Goal: Task Accomplishment & Management: Manage account settings

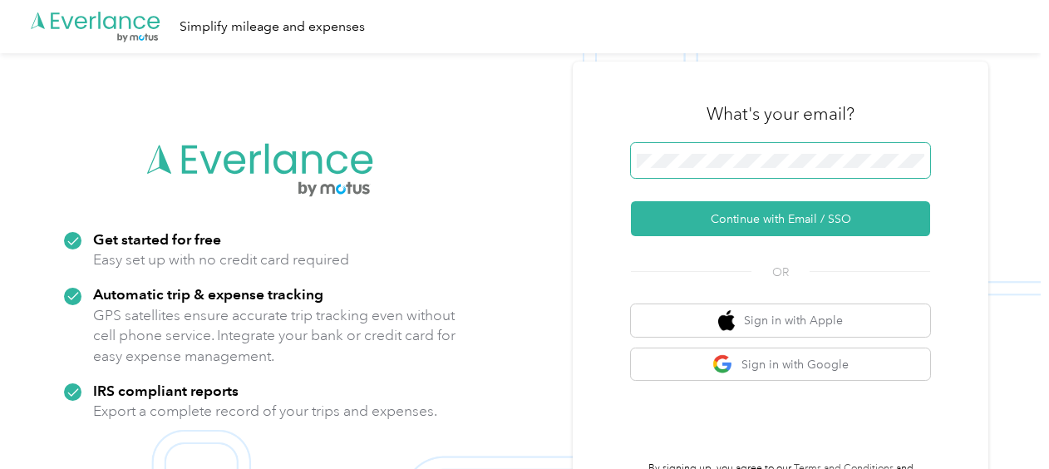
click at [692, 171] on span at bounding box center [780, 160] width 299 height 35
click at [699, 153] on span at bounding box center [780, 160] width 299 height 35
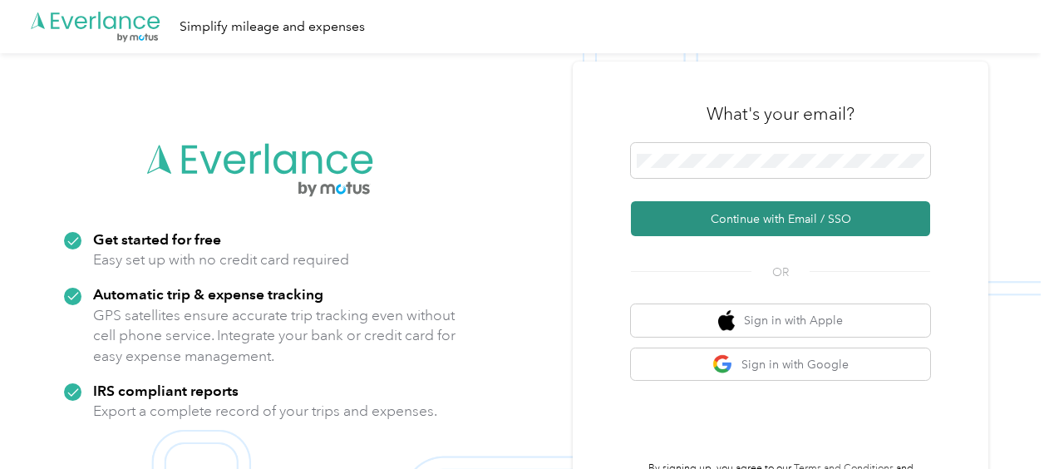
click at [678, 214] on button "Continue with Email / SSO" at bounding box center [780, 218] width 299 height 35
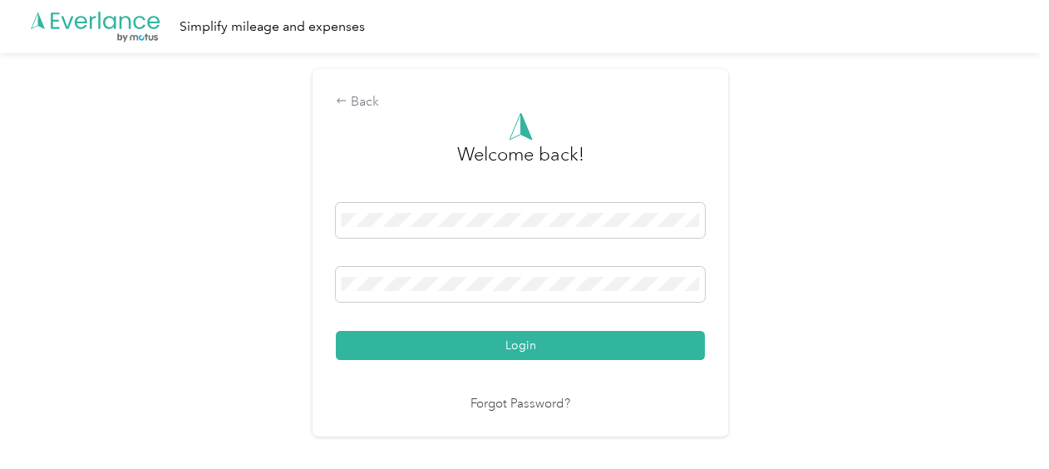
click at [647, 349] on button "Login" at bounding box center [520, 345] width 369 height 29
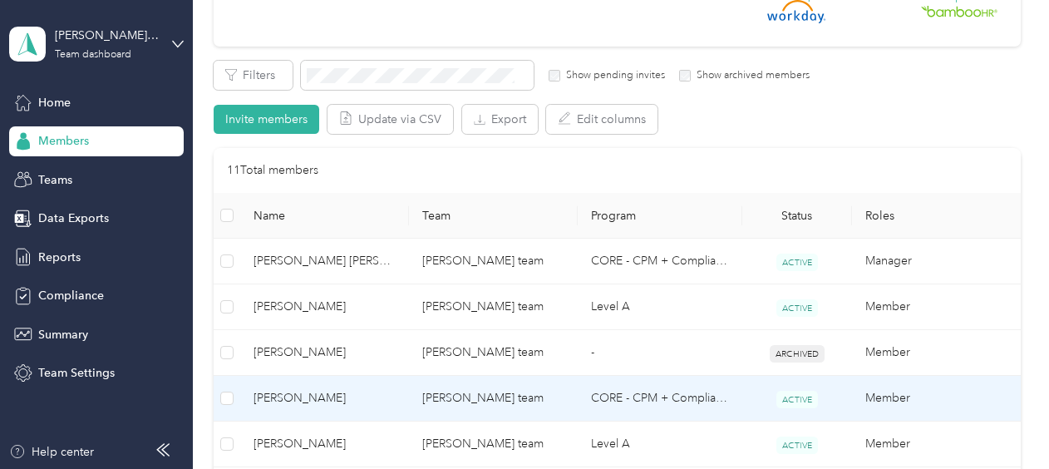
scroll to position [332, 0]
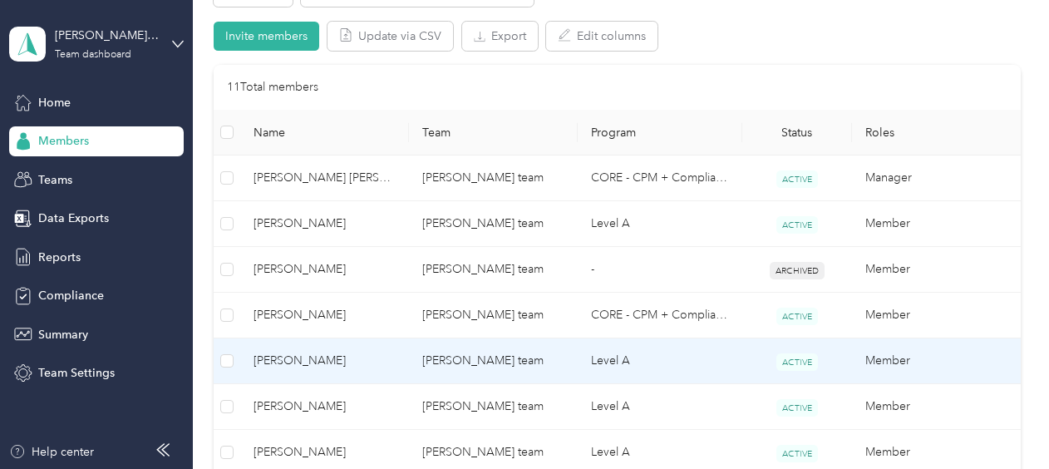
click at [485, 368] on td "[PERSON_NAME] team" at bounding box center [493, 361] width 169 height 46
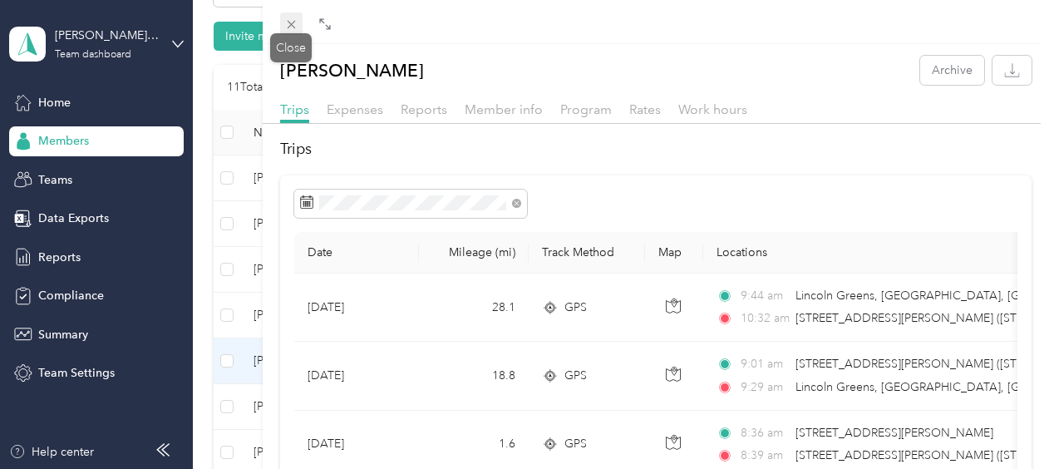
click at [292, 24] on icon at bounding box center [291, 25] width 8 height 8
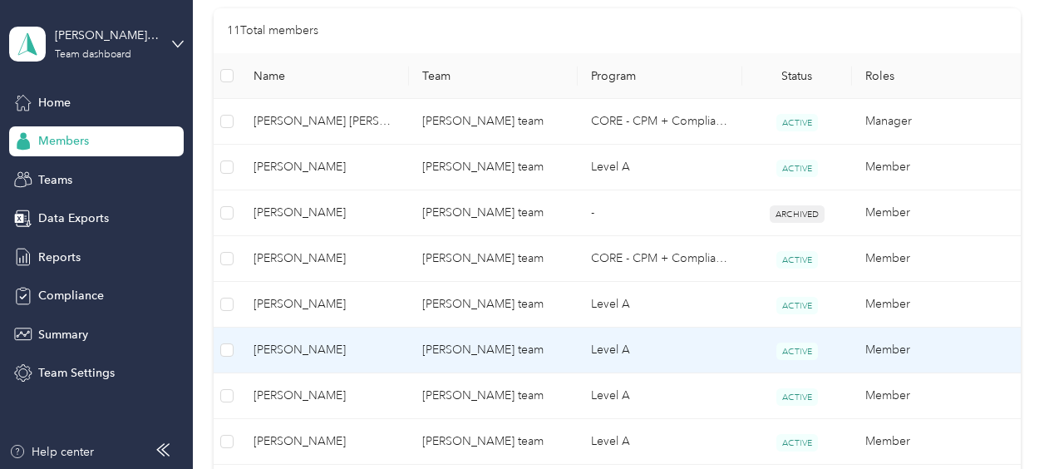
scroll to position [416, 0]
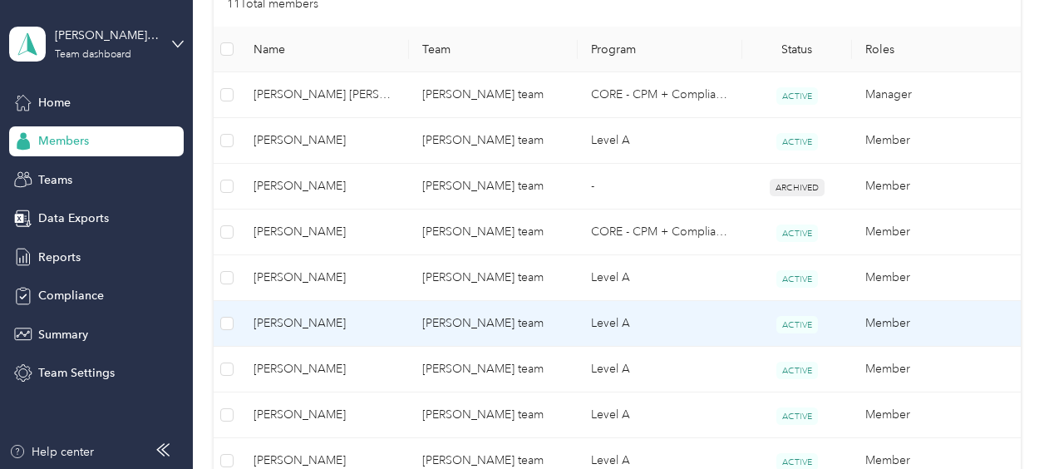
click at [467, 325] on td "[PERSON_NAME] team" at bounding box center [493, 324] width 169 height 46
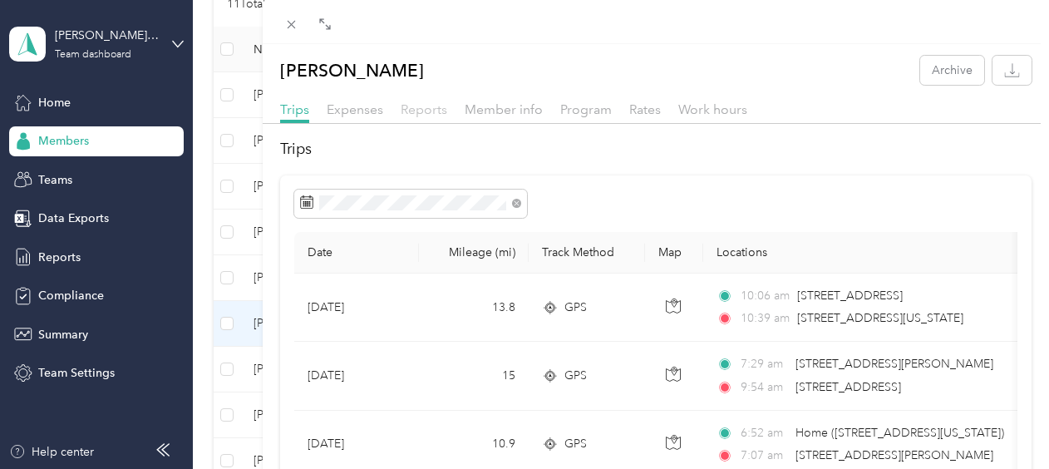
click at [428, 113] on span "Reports" at bounding box center [424, 109] width 47 height 16
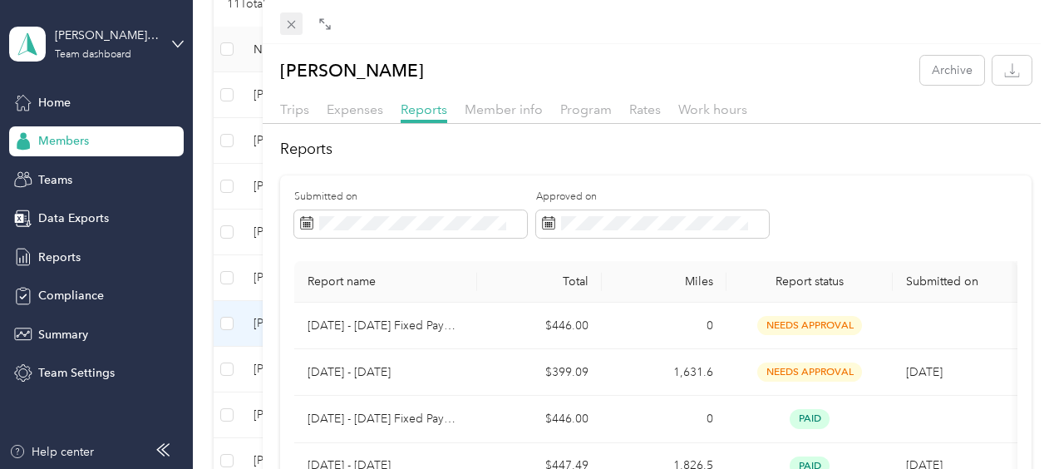
click at [288, 29] on icon at bounding box center [291, 24] width 14 height 14
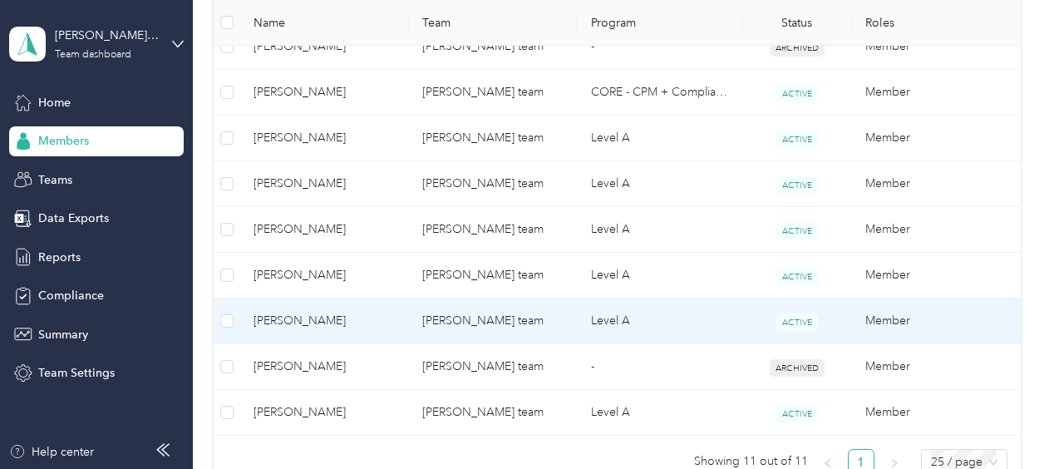
scroll to position [582, 0]
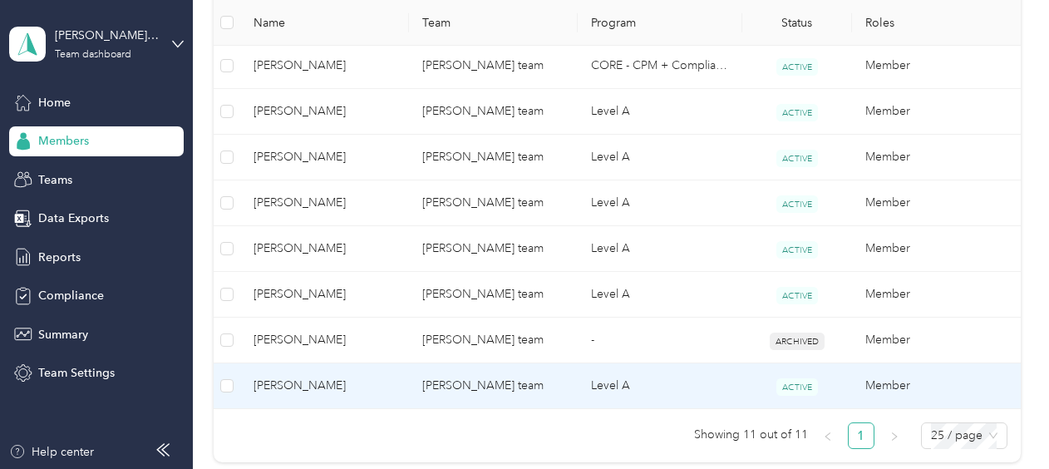
click at [485, 387] on td "[PERSON_NAME] team" at bounding box center [493, 386] width 169 height 46
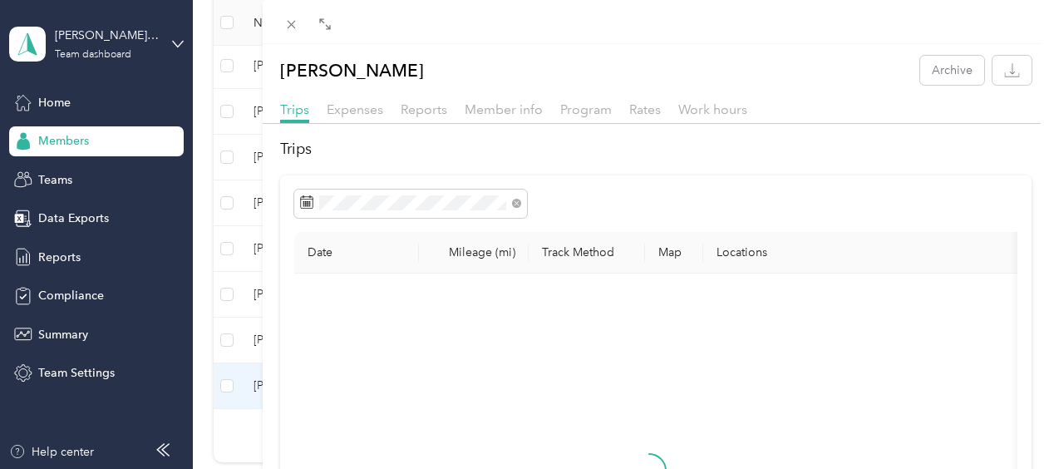
drag, startPoint x: 485, startPoint y: 387, endPoint x: 409, endPoint y: 326, distance: 98.1
click at [435, 105] on span "Reports" at bounding box center [424, 109] width 47 height 16
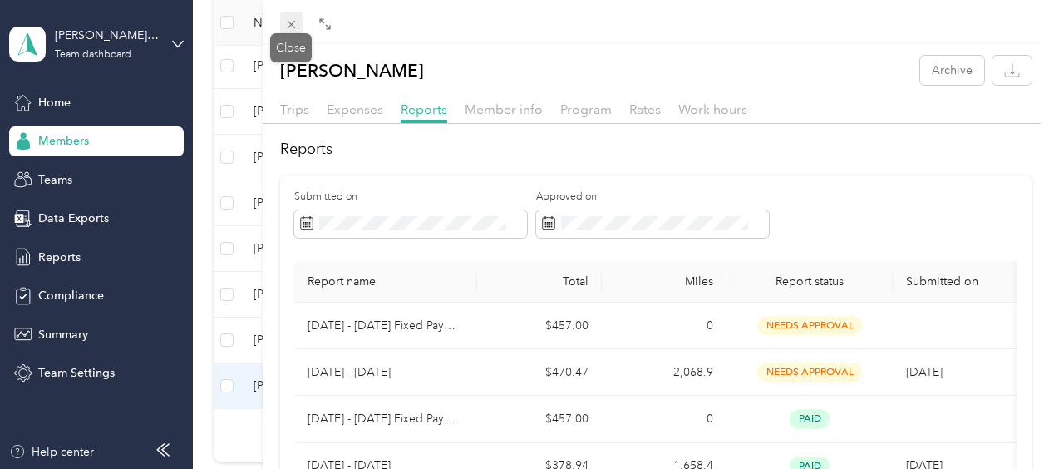
click at [301, 22] on span at bounding box center [291, 23] width 23 height 23
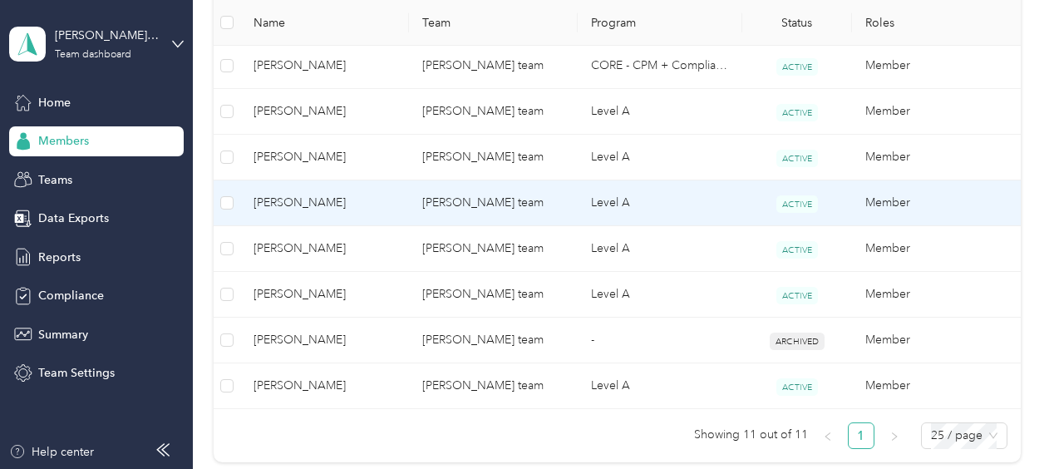
click at [465, 209] on td "[PERSON_NAME] team" at bounding box center [493, 203] width 169 height 46
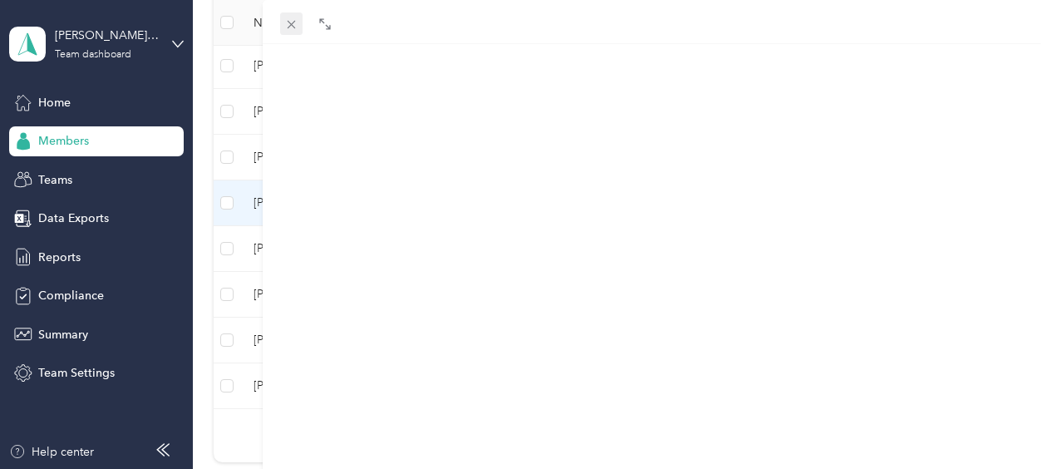
click at [296, 27] on icon at bounding box center [291, 24] width 14 height 14
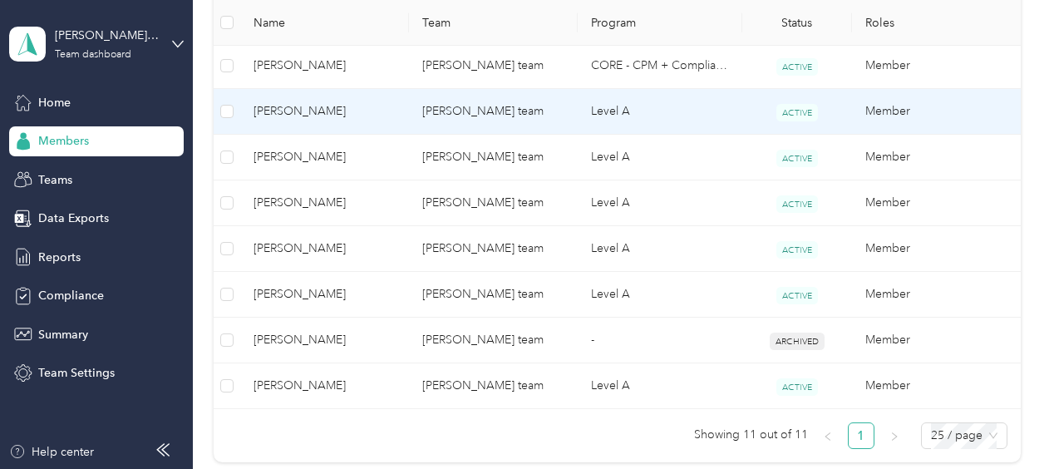
click at [480, 117] on td "[PERSON_NAME] team" at bounding box center [493, 112] width 169 height 46
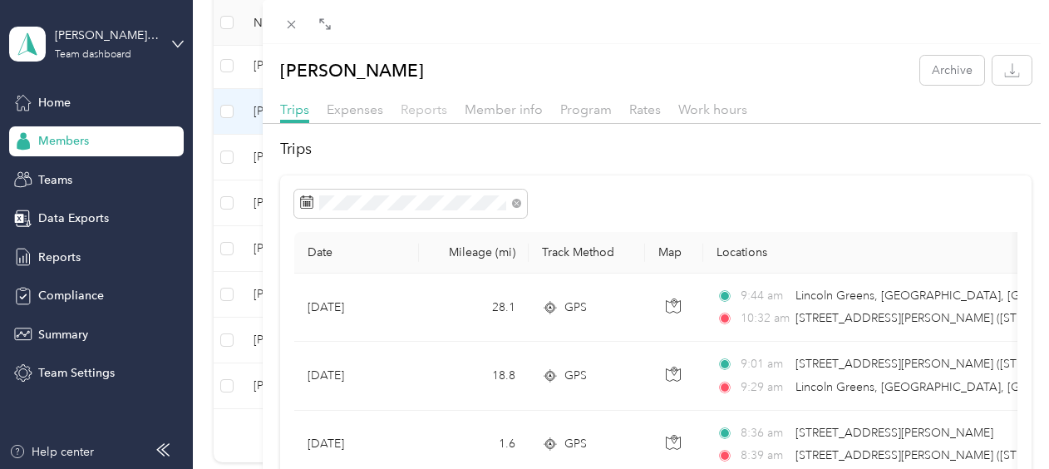
click at [424, 111] on span "Reports" at bounding box center [424, 109] width 47 height 16
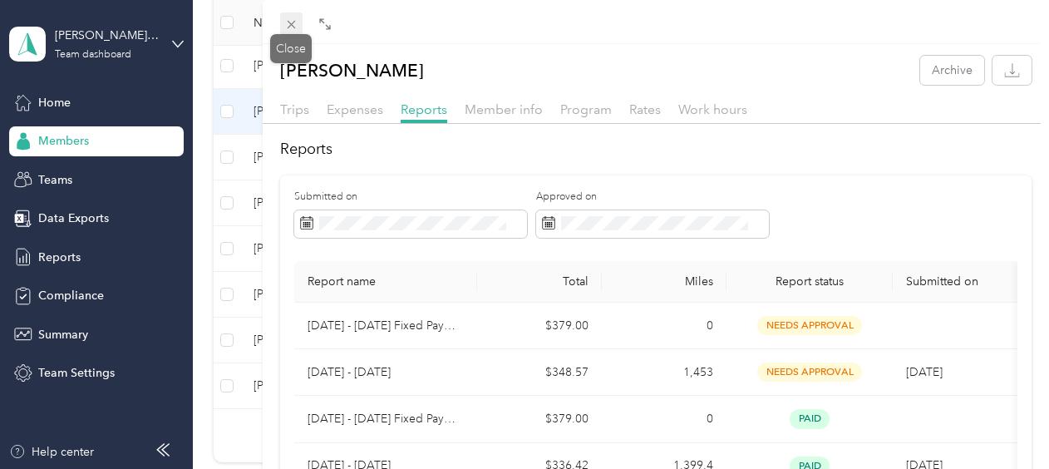
click at [286, 25] on icon at bounding box center [291, 24] width 14 height 14
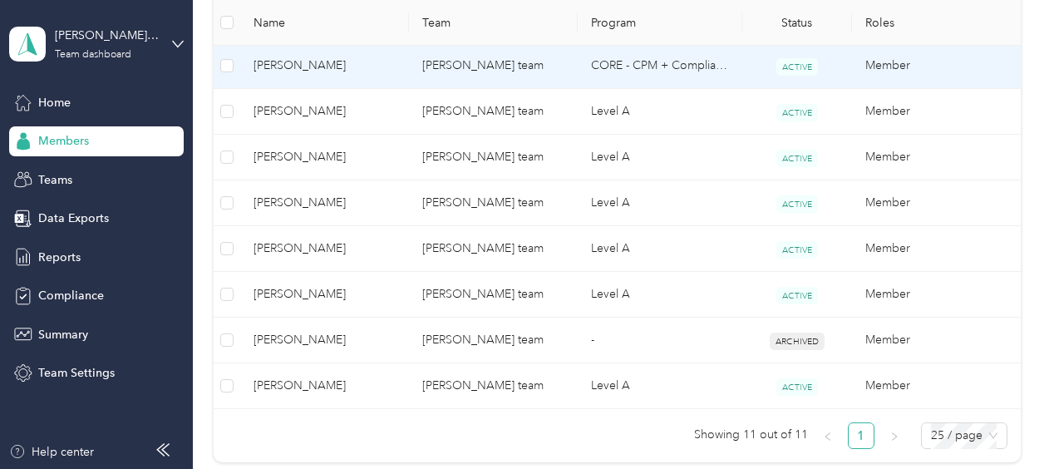
click at [300, 68] on span "[PERSON_NAME]" at bounding box center [324, 66] width 142 height 18
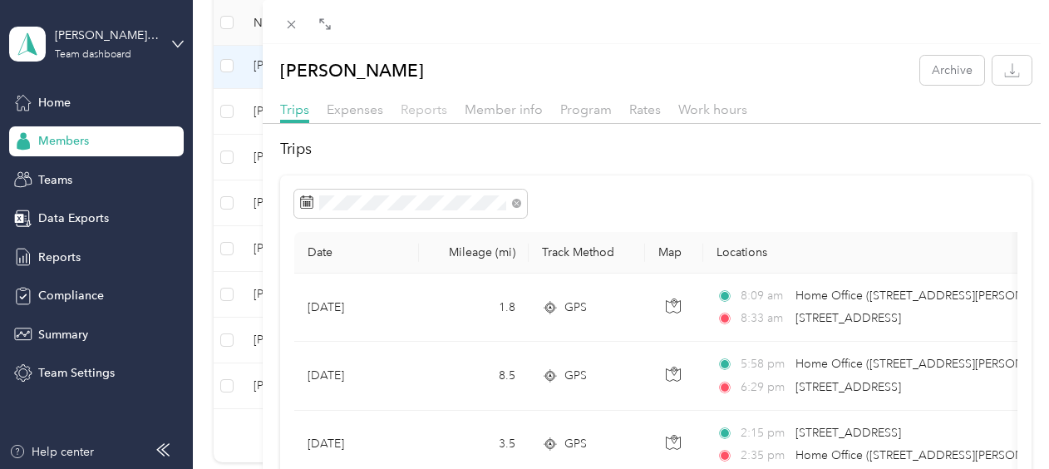
click at [433, 114] on span "Reports" at bounding box center [424, 109] width 47 height 16
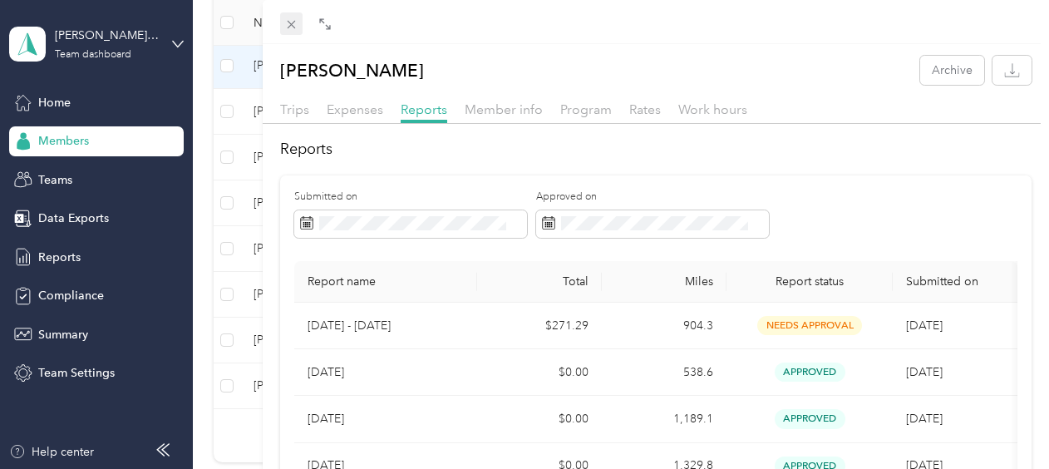
click at [296, 25] on icon at bounding box center [291, 24] width 14 height 14
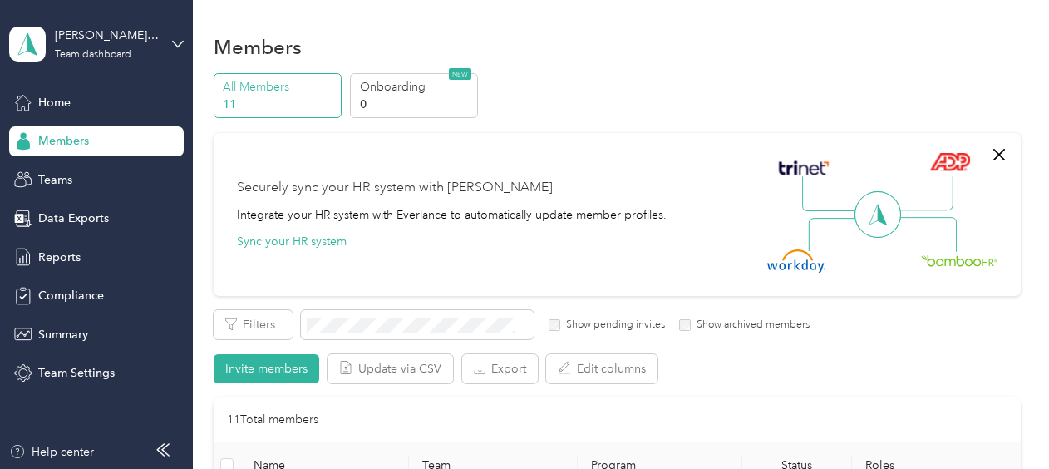
click at [329, 35] on div "Members" at bounding box center [617, 46] width 807 height 35
click at [612, 58] on div "Members" at bounding box center [617, 46] width 807 height 35
click at [541, 86] on div "All Members 11 Onboarding 0 NEW" at bounding box center [617, 96] width 807 height 46
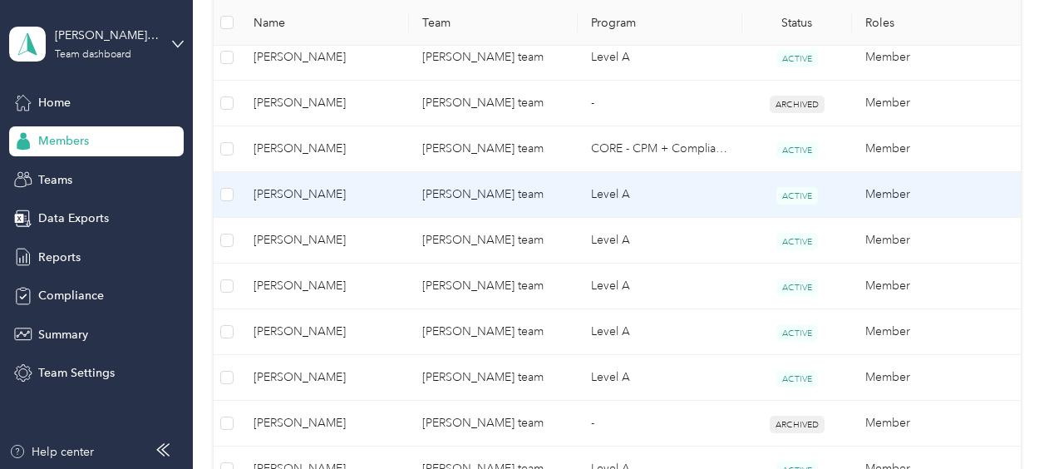
scroll to position [416, 0]
